Goal: Task Accomplishment & Management: Manage account settings

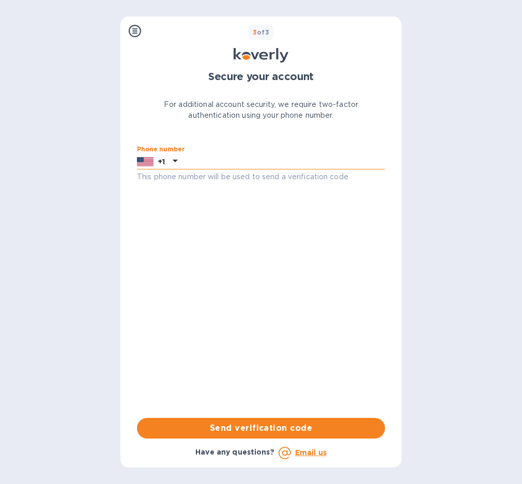
click at [217, 160] on input "text" at bounding box center [282, 161] width 203 height 15
type input "8478482967"
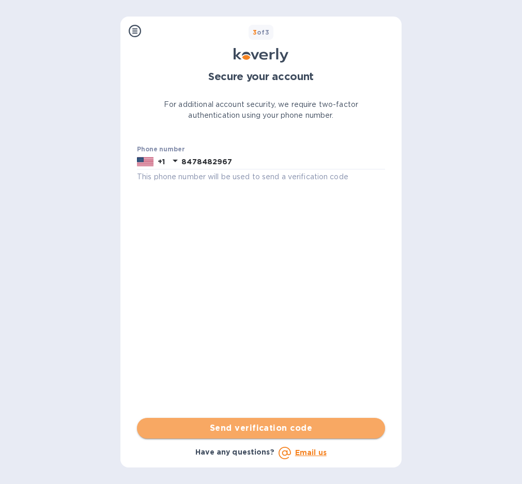
click at [251, 425] on span "Send verification code" at bounding box center [260, 428] width 231 height 12
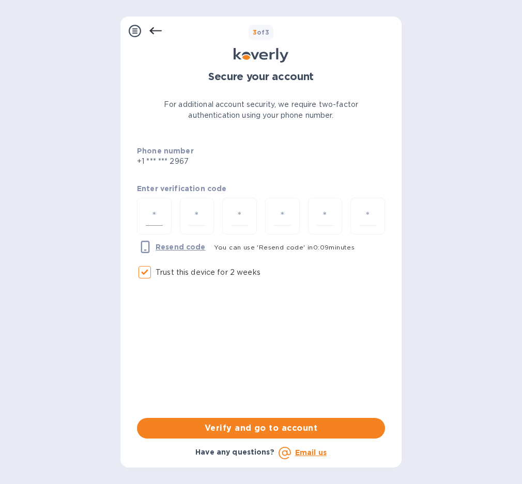
click at [152, 213] on input "number" at bounding box center [154, 216] width 17 height 19
type input "8"
type input "7"
type input "9"
type input "1"
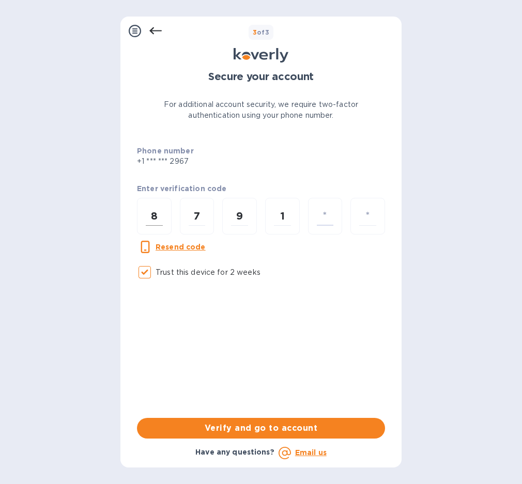
type input "0"
type input "4"
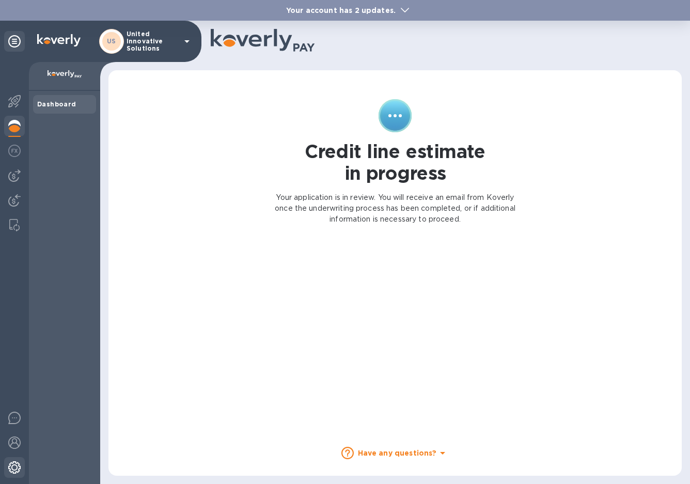
click at [14, 458] on div at bounding box center [14, 468] width 21 height 23
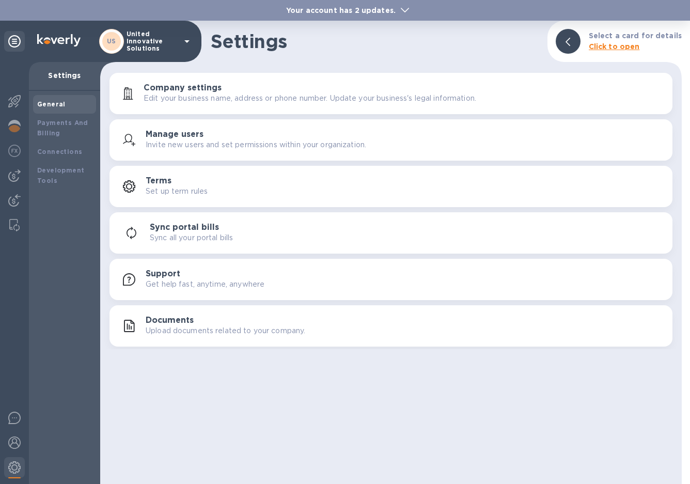
click at [261, 438] on div "Settings Select a card for details Click to open Company settings Edit your bus…" at bounding box center [390, 252] width 581 height 463
click at [83, 72] on p "Settings" at bounding box center [64, 75] width 55 height 10
click at [76, 71] on p "Settings" at bounding box center [64, 75] width 55 height 10
click at [165, 42] on p "United Innovative Solutions" at bounding box center [153, 41] width 52 height 22
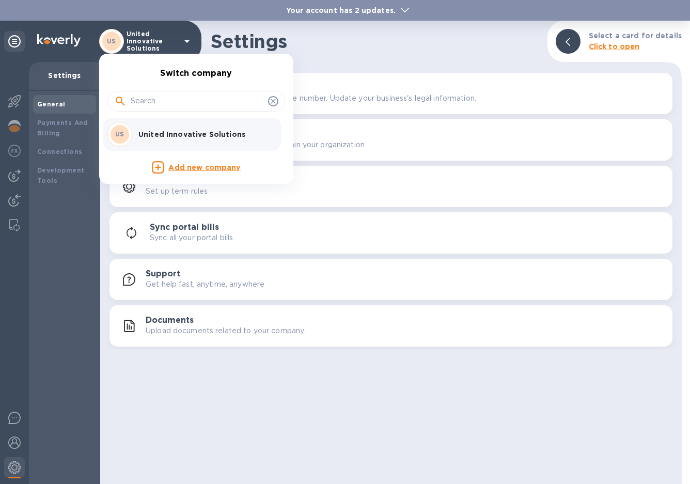
click at [289, 29] on div at bounding box center [345, 242] width 690 height 484
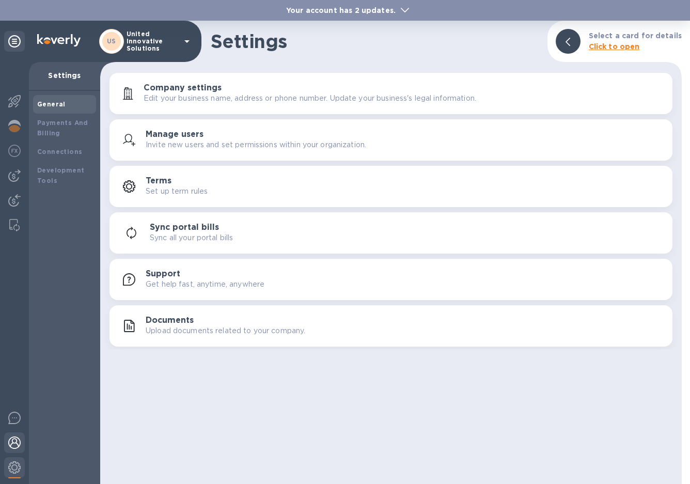
click at [8, 445] on img at bounding box center [14, 442] width 12 height 12
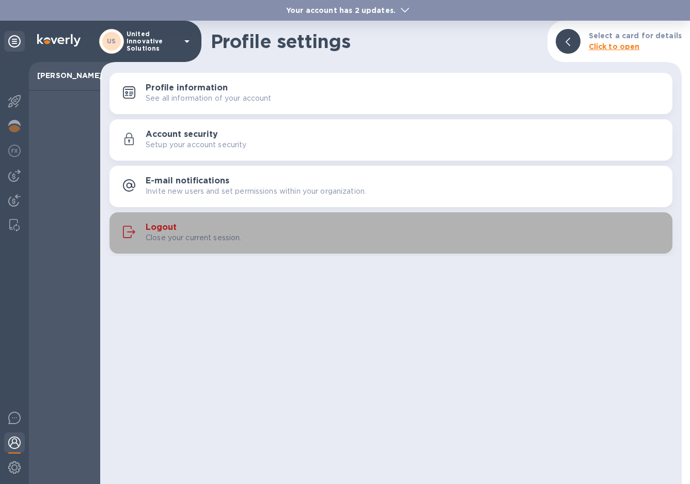
click at [163, 233] on p "Close your current session." at bounding box center [194, 237] width 96 height 11
